Goal: Task Accomplishment & Management: Complete application form

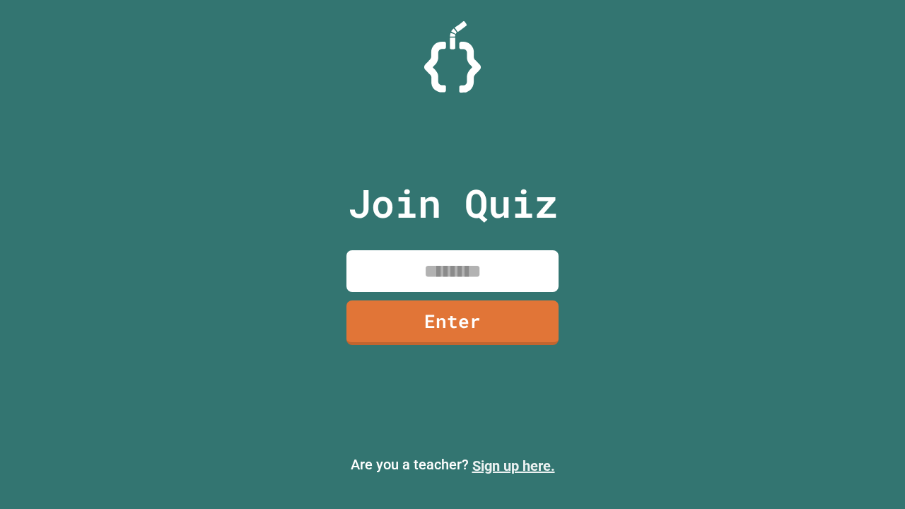
click at [513, 466] on link "Sign up here." at bounding box center [513, 466] width 83 height 17
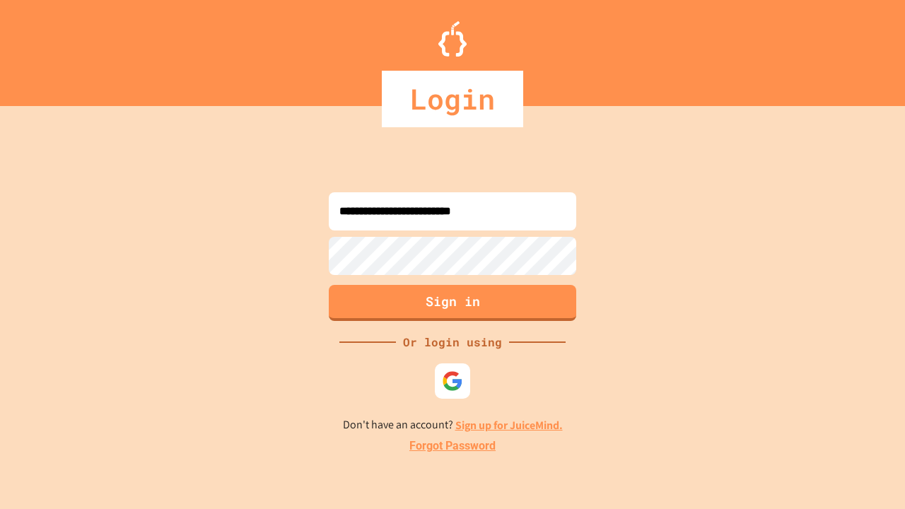
type input "**********"
